Goal: Use online tool/utility: Utilize a website feature to perform a specific function

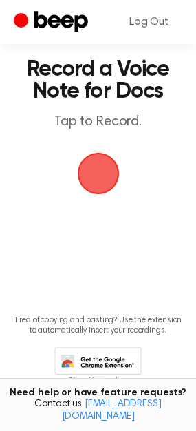
scroll to position [22, 0]
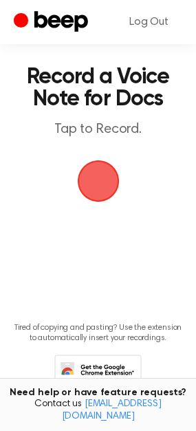
click at [97, 177] on span "button" at bounding box center [97, 181] width 51 height 51
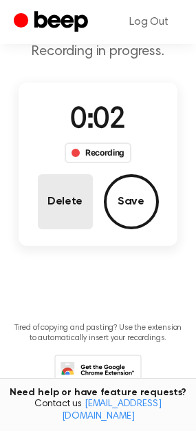
click at [68, 200] on button "Delete" at bounding box center [65, 201] width 55 height 55
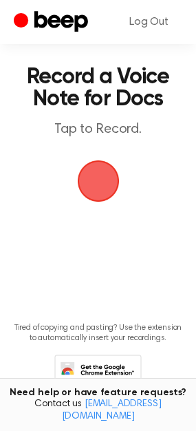
click at [85, 174] on span "button" at bounding box center [99, 181] width 50 height 50
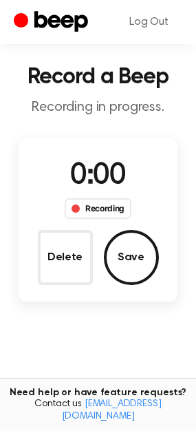
scroll to position [78, 0]
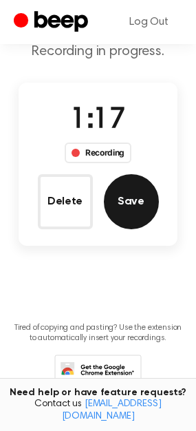
click at [121, 210] on button "Save" at bounding box center [131, 201] width 55 height 55
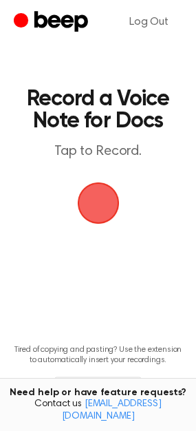
click at [99, 200] on span "button" at bounding box center [98, 203] width 39 height 39
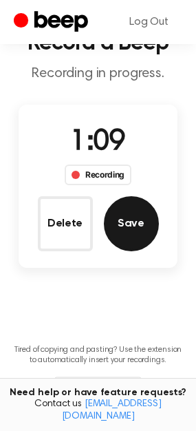
click at [138, 233] on button "Save" at bounding box center [131, 223] width 55 height 55
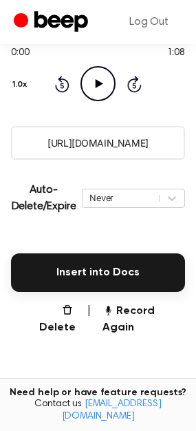
scroll to position [188, 0]
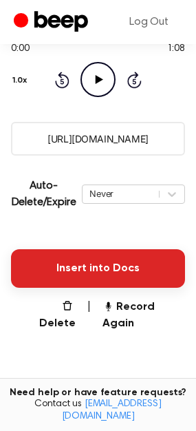
click at [69, 274] on button "Insert into Docs" at bounding box center [98, 268] width 174 height 39
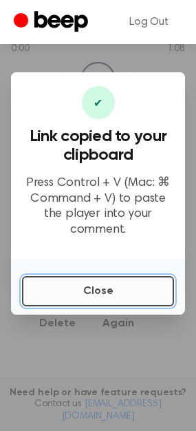
click at [77, 276] on button "Close" at bounding box center [98, 291] width 152 height 30
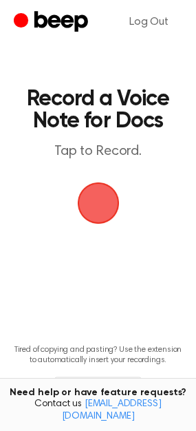
click at [92, 202] on span "button" at bounding box center [98, 204] width 42 height 42
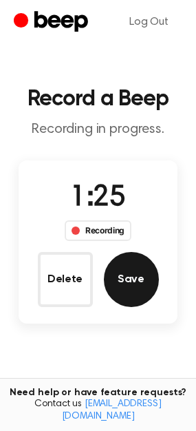
click at [152, 288] on button "Save" at bounding box center [131, 279] width 55 height 55
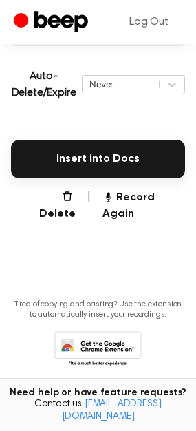
scroll to position [292, 0]
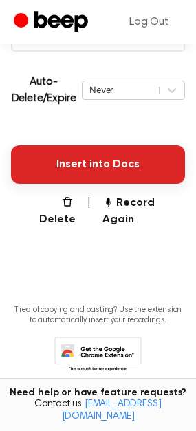
click at [82, 176] on button "Insert into Docs" at bounding box center [98, 164] width 174 height 39
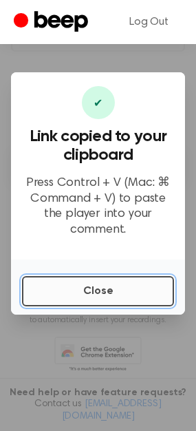
click at [79, 286] on button "Close" at bounding box center [98, 291] width 152 height 30
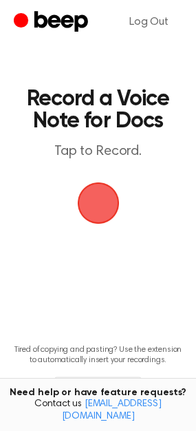
click at [65, 264] on main "Record a Voice Note for Docs Tap to Record. Tired of copying and pasting? Use t…" at bounding box center [98, 226] width 196 height 453
click at [88, 209] on span "button" at bounding box center [98, 203] width 39 height 39
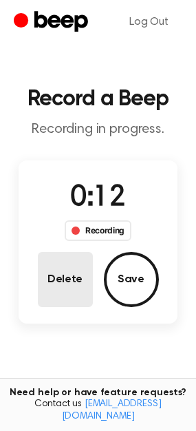
click at [67, 293] on button "Delete" at bounding box center [65, 279] width 55 height 55
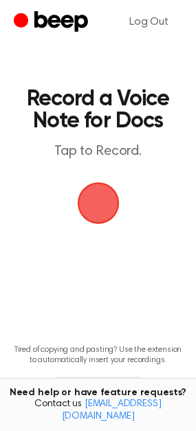
click at [153, 301] on main "Record a Voice Note for Docs Tap to Record. Tired of copying and pasting? Use t…" at bounding box center [98, 226] width 196 height 453
click at [110, 196] on span "button" at bounding box center [98, 203] width 39 height 39
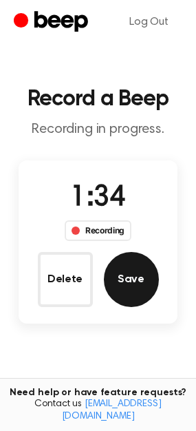
click at [135, 271] on button "Save" at bounding box center [131, 279] width 55 height 55
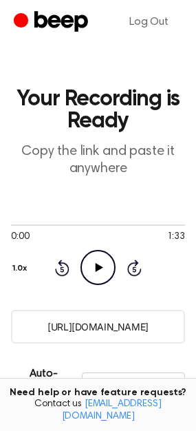
drag, startPoint x: 141, startPoint y: 169, endPoint x: 165, endPoint y: 191, distance: 32.7
click at [165, 191] on main "Your Recording is Ready Copy the link and paste it anywhere 0:00 1:33 Your brow…" at bounding box center [98, 352] width 196 height 705
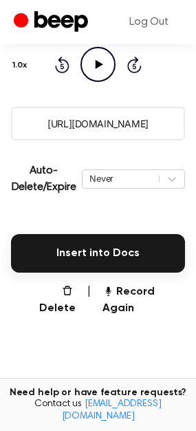
scroll to position [228, 0]
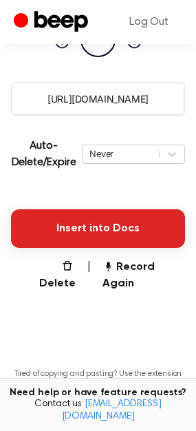
click at [81, 238] on button "Insert into Docs" at bounding box center [98, 228] width 174 height 39
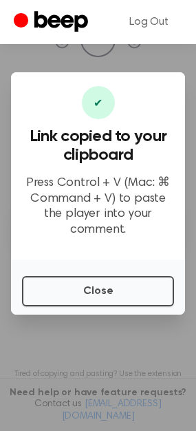
click at [65, 299] on div "Close" at bounding box center [98, 287] width 174 height 55
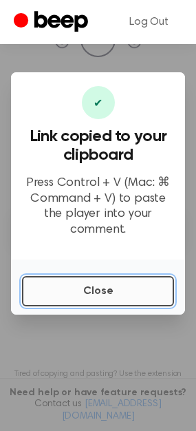
click at [67, 293] on button "Close" at bounding box center [98, 291] width 152 height 30
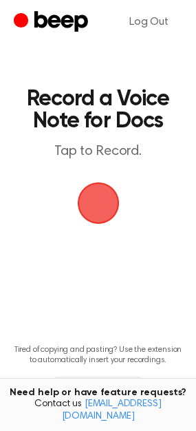
click at [97, 211] on span "button" at bounding box center [98, 204] width 42 height 42
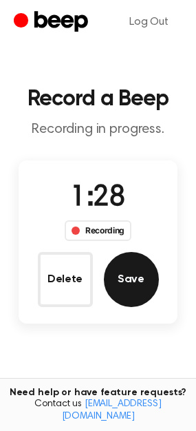
click at [127, 282] on button "Save" at bounding box center [131, 279] width 55 height 55
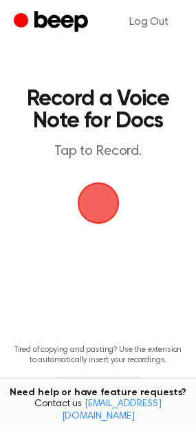
click at [98, 196] on span "button" at bounding box center [98, 203] width 39 height 39
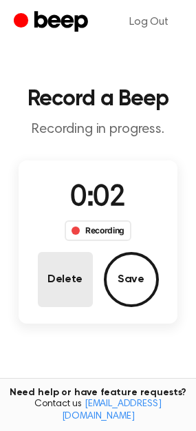
click at [62, 290] on button "Delete" at bounding box center [65, 279] width 55 height 55
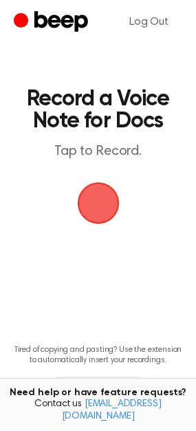
click at [101, 196] on span "button" at bounding box center [98, 203] width 45 height 45
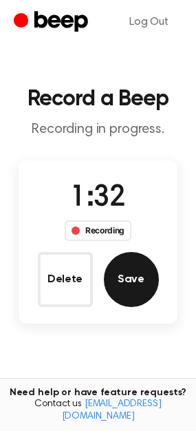
click at [135, 277] on button "Save" at bounding box center [131, 279] width 55 height 55
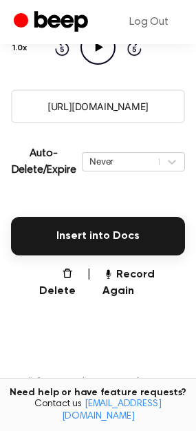
scroll to position [236, 0]
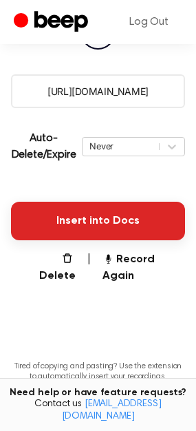
click at [58, 229] on button "Insert into Docs" at bounding box center [98, 221] width 174 height 39
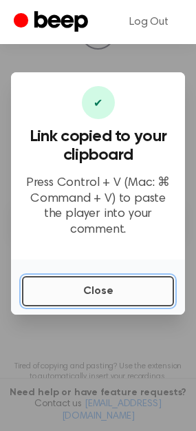
click at [64, 284] on button "Close" at bounding box center [98, 291] width 152 height 30
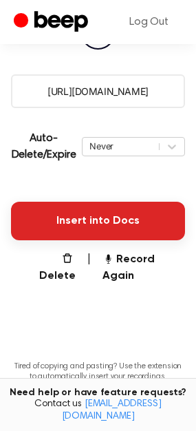
click at [45, 214] on button "Insert into Docs" at bounding box center [98, 221] width 174 height 39
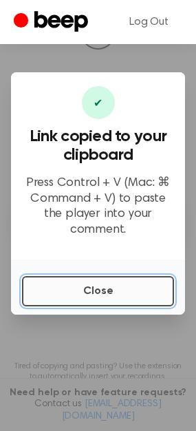
click at [43, 280] on button "Close" at bounding box center [98, 291] width 152 height 30
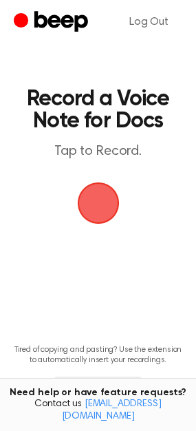
click at [116, 124] on h1 "Record a Voice Note for Docs" at bounding box center [98, 110] width 147 height 44
click at [91, 199] on span "button" at bounding box center [98, 204] width 42 height 42
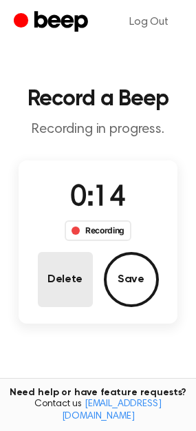
click at [47, 279] on button "Delete" at bounding box center [65, 279] width 55 height 55
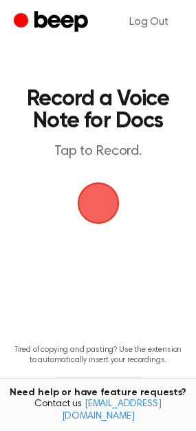
click at [87, 210] on span "button" at bounding box center [98, 203] width 45 height 45
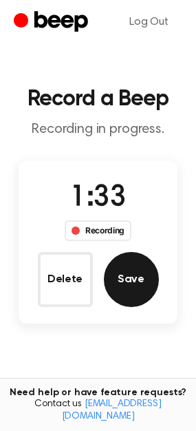
click at [111, 269] on button "Save" at bounding box center [131, 279] width 55 height 55
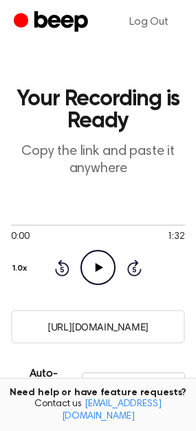
scroll to position [143, 0]
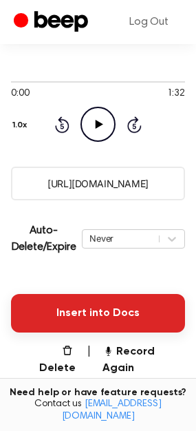
click at [113, 315] on button "Insert into Docs" at bounding box center [98, 313] width 174 height 39
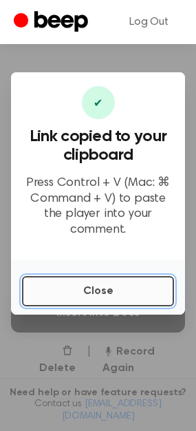
click at [97, 294] on button "Close" at bounding box center [98, 291] width 152 height 30
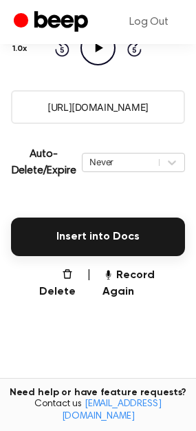
scroll to position [300, 0]
